Goal: Task Accomplishment & Management: Use online tool/utility

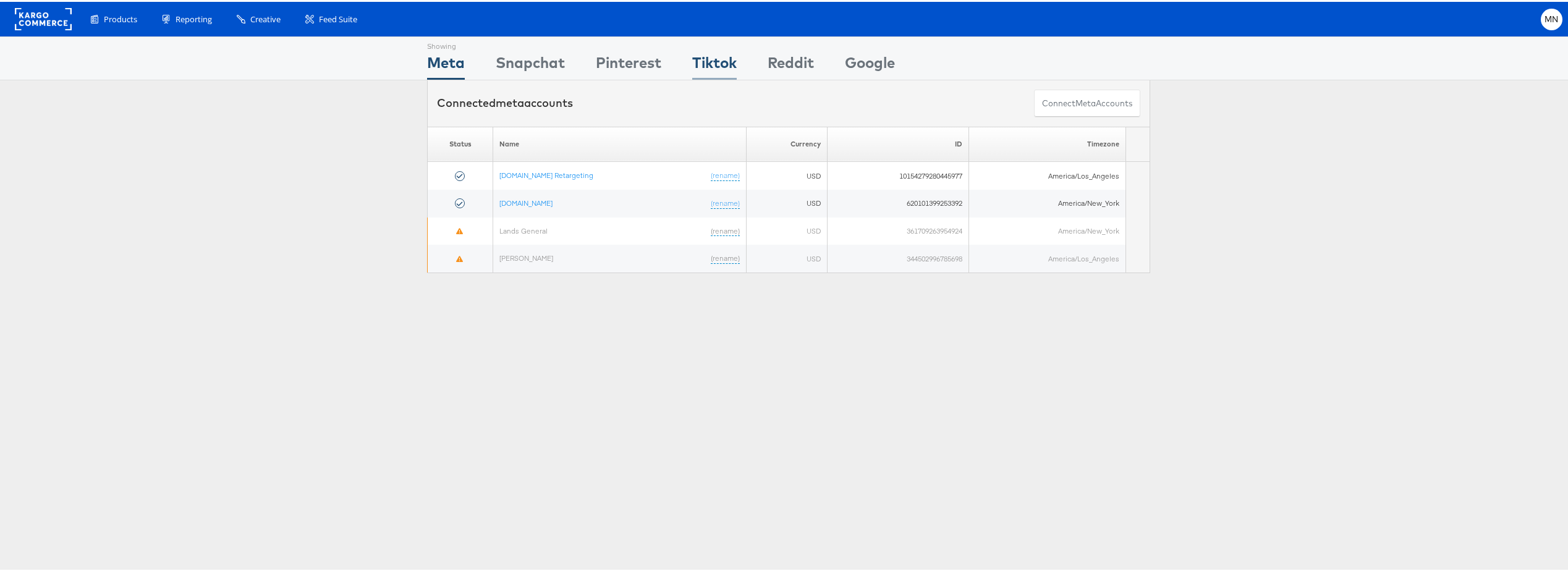
click at [702, 61] on div "Tiktok" at bounding box center [715, 64] width 45 height 28
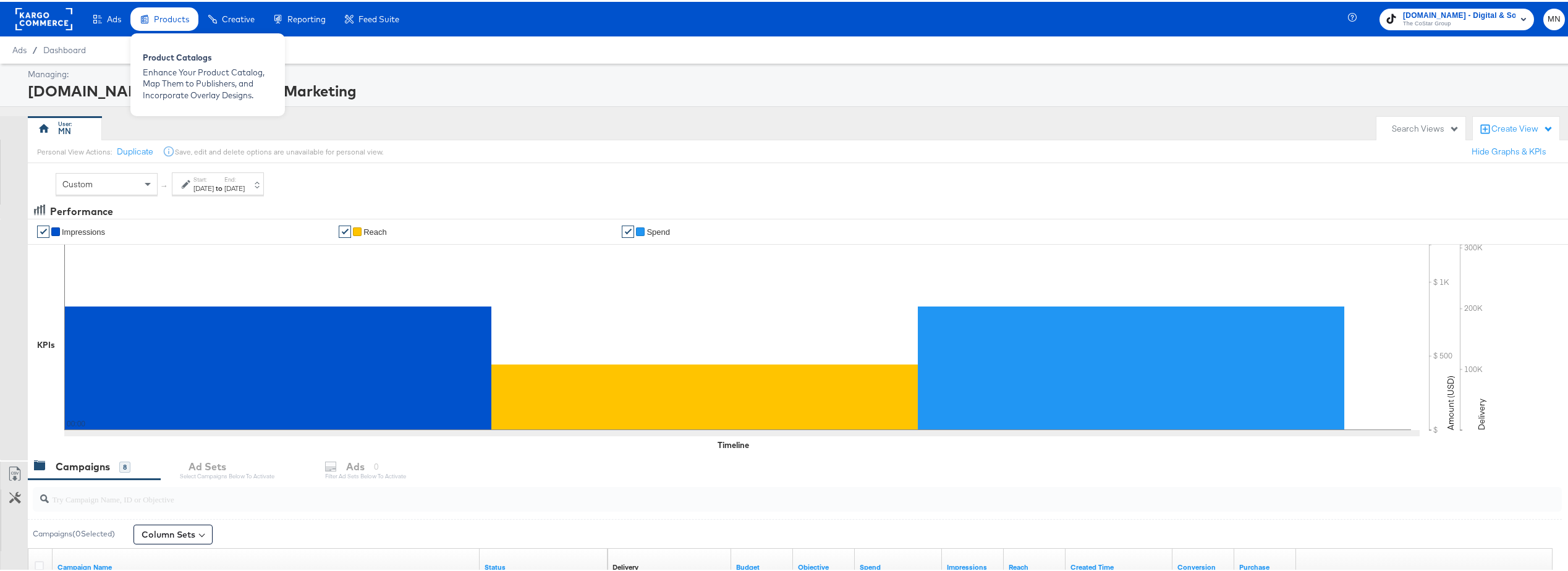
click at [172, 16] on span "Products" at bounding box center [171, 17] width 35 height 10
click at [202, 67] on div "Enhance Your Product Catalog, Map Them to Publishers, and Incorporate Overlay D…" at bounding box center [207, 82] width 130 height 34
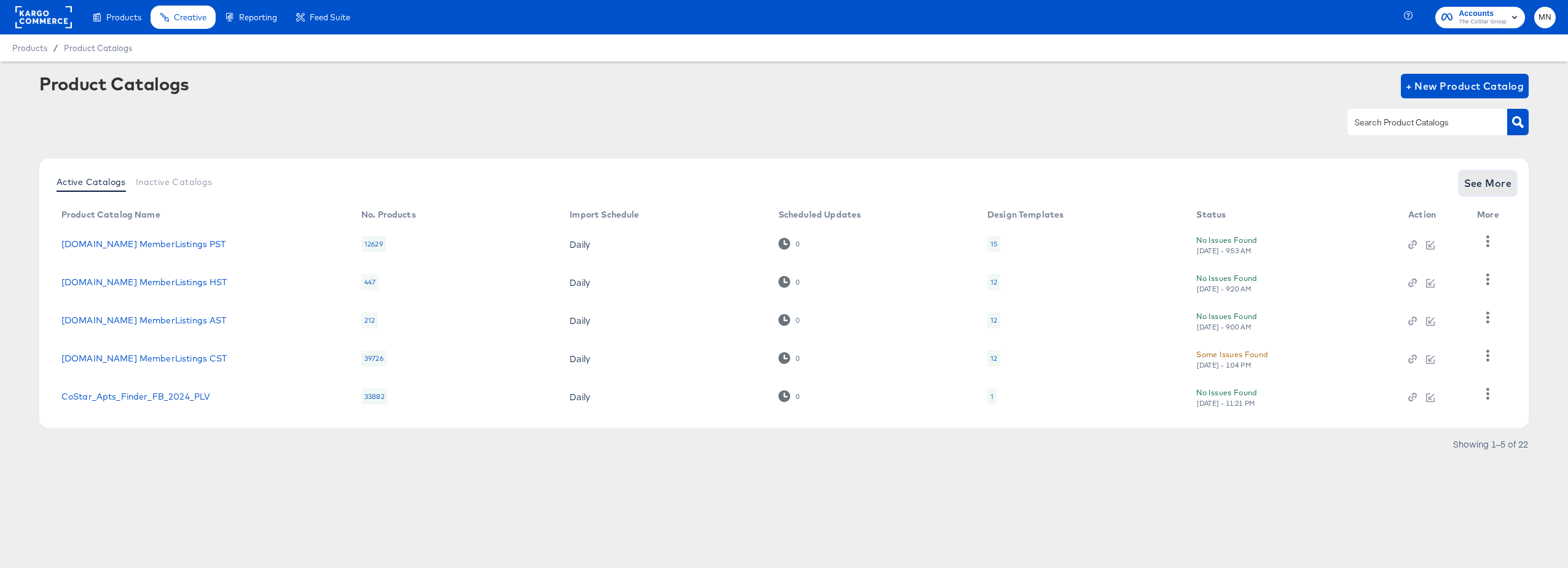
click at [1505, 187] on span "See More" at bounding box center [1488, 183] width 48 height 18
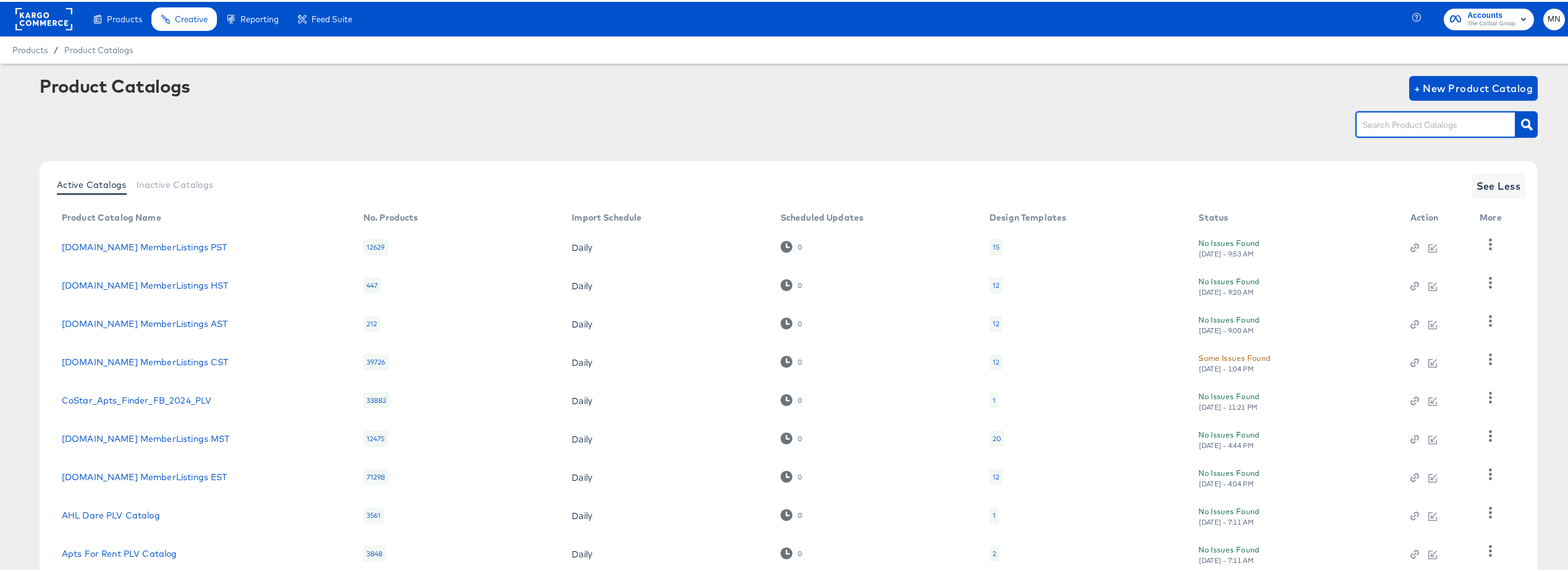
click at [1418, 128] on input "text" at bounding box center [1425, 123] width 131 height 14
type input "Tik"
click at [1516, 129] on button "button" at bounding box center [1526, 122] width 21 height 27
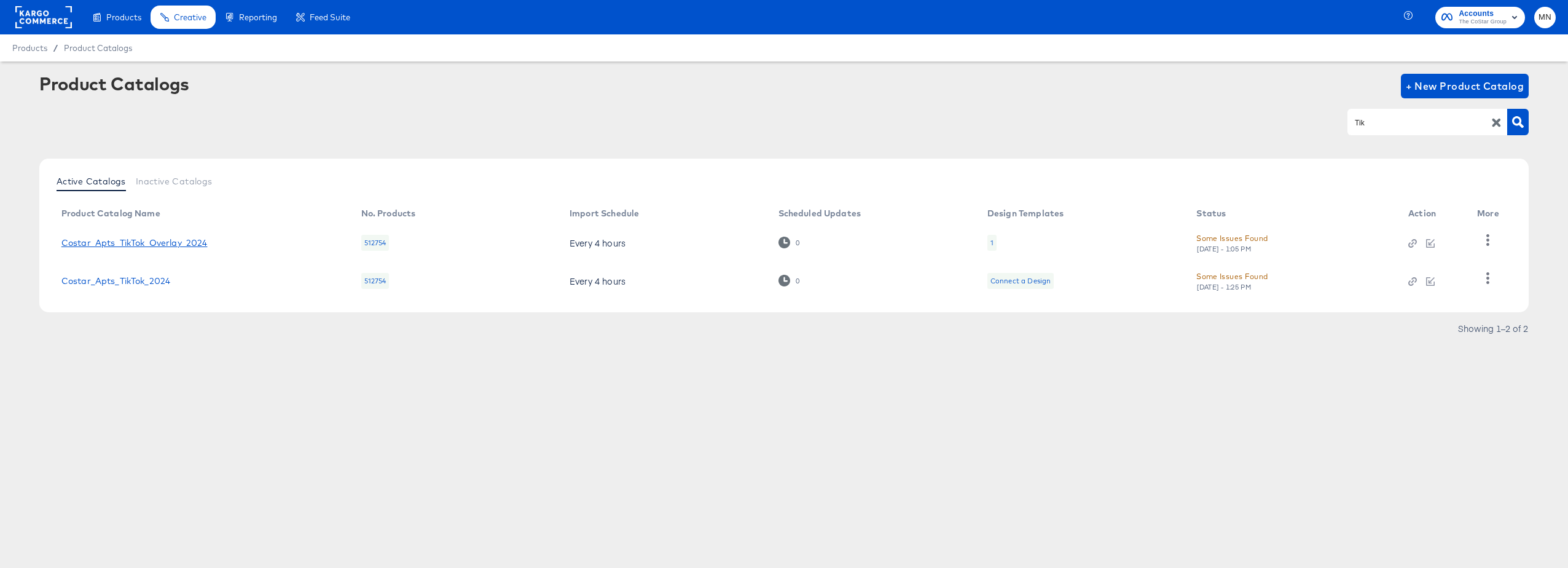
drag, startPoint x: 185, startPoint y: 241, endPoint x: 206, endPoint y: 237, distance: 21.4
click at [185, 241] on link "Costar_Apts_TikTok_Overlay_2024" at bounding box center [134, 243] width 146 height 10
click at [184, 246] on link "Costar_Apts_TikTok_Overlay_2024" at bounding box center [134, 243] width 146 height 10
click at [170, 246] on link "Costar_Apts_TikTok_Overlay_2024" at bounding box center [134, 243] width 146 height 10
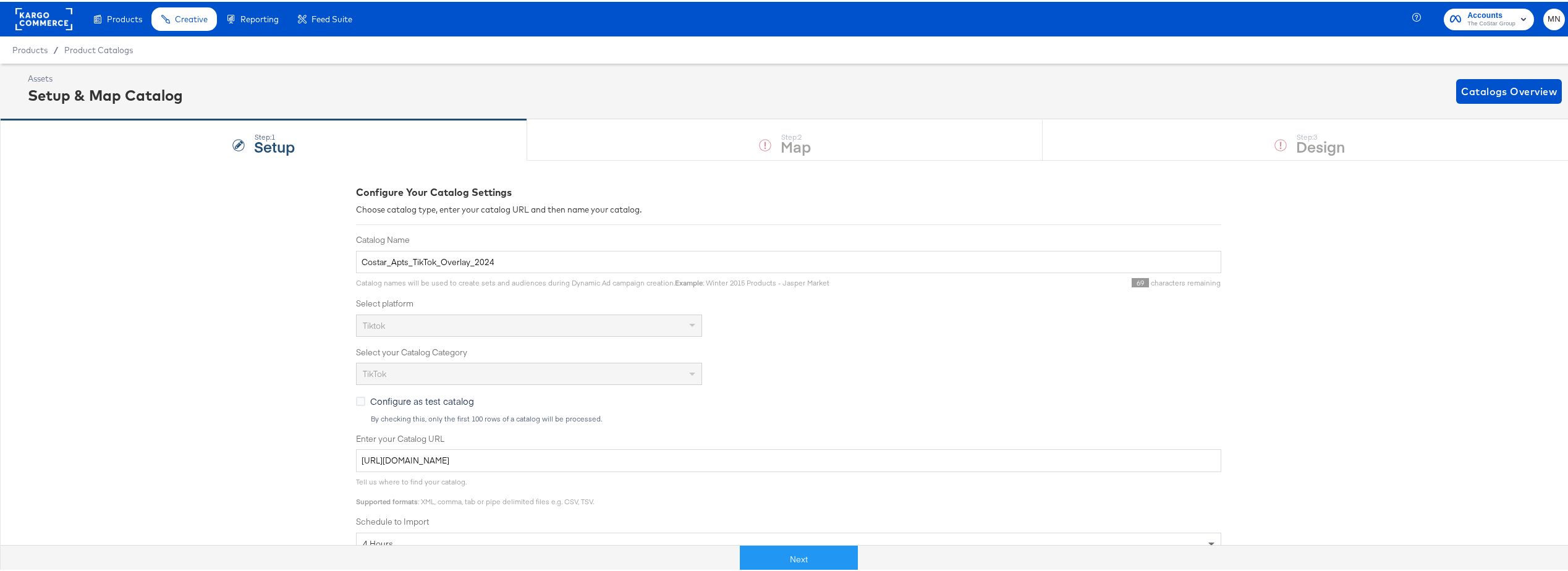
click at [791, 141] on div "Step: 1 Setup Step: 2 Map Step: 3 Design" at bounding box center [788, 138] width 1577 height 41
click at [1474, 93] on span "Catalogs Overview" at bounding box center [1508, 89] width 96 height 18
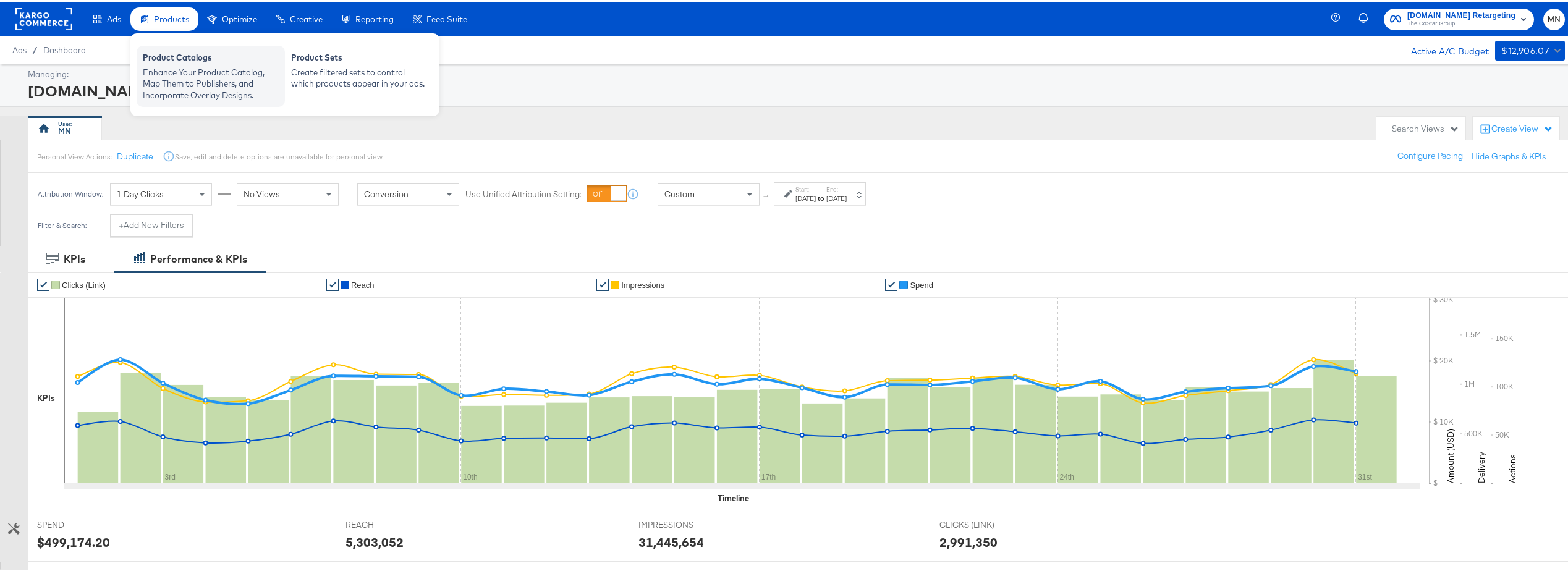
click at [178, 78] on div "Enhance Your Product Catalog, Map Them to Publishers, and Incorporate Overlay D…" at bounding box center [211, 82] width 136 height 34
